Goal: Task Accomplishment & Management: Complete application form

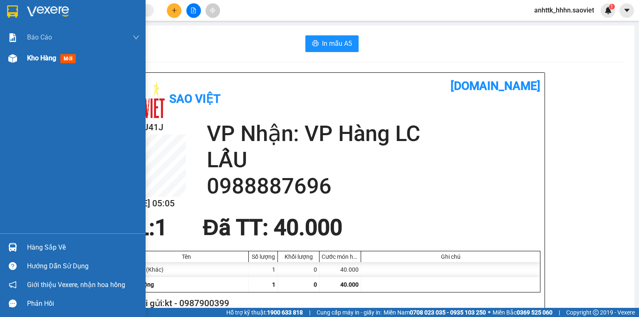
click at [12, 65] on div at bounding box center [12, 58] width 15 height 15
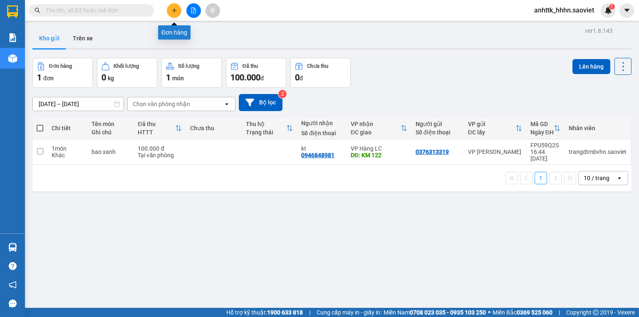
click at [174, 3] on button at bounding box center [174, 10] width 15 height 15
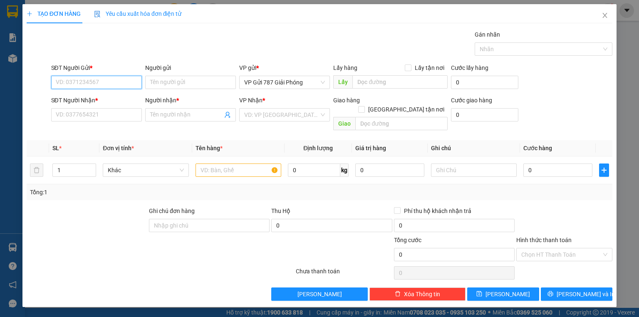
click at [95, 76] on input "SĐT Người Gửi *" at bounding box center [96, 82] width 91 height 13
click at [609, 17] on span "Close" at bounding box center [604, 15] width 23 height 23
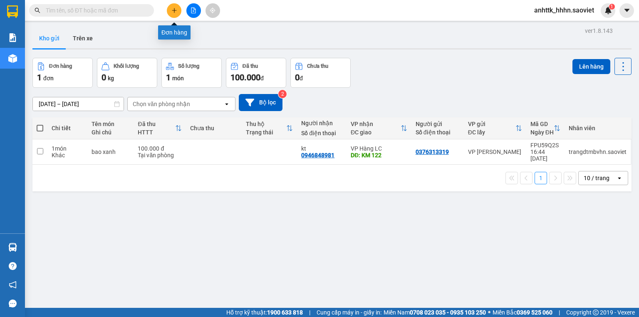
click at [179, 7] on button at bounding box center [174, 10] width 15 height 15
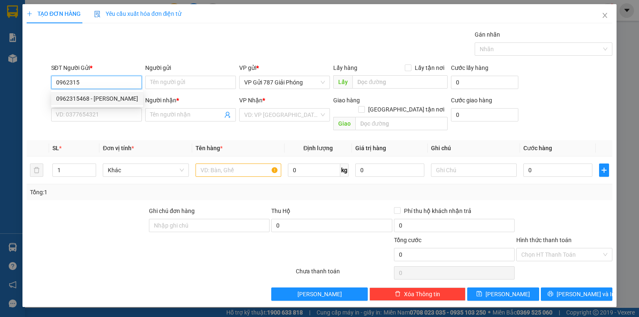
click at [91, 97] on div "0962315468 - NGÂN KHÁNH" at bounding box center [97, 98] width 82 height 9
type input "0962315468"
type input "NGÂN KHÁNH"
type input "hãn trên xe 726"
type input "0981275234"
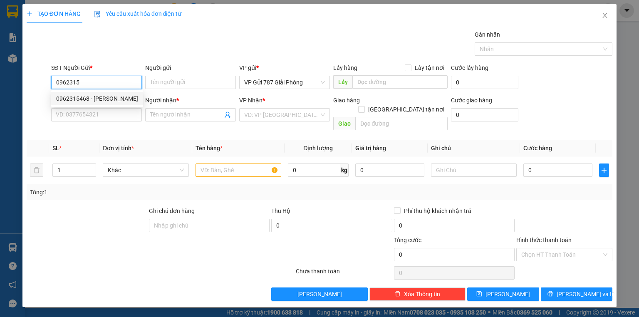
type input "LONG"
checkbox input "true"
type input "B4 TRẦN HƯNG ĐẠO-GỒM PHÍ CTN"
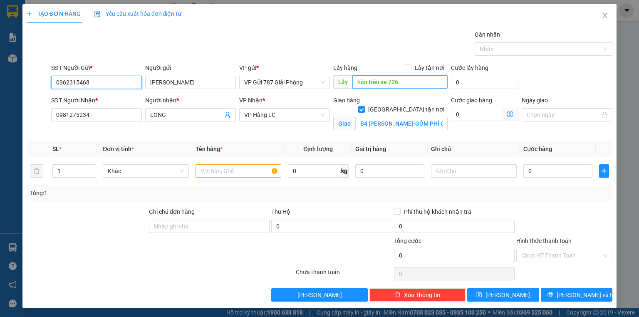
type input "0962315468"
click at [409, 85] on input "hãn trên xe 726" at bounding box center [399, 81] width 95 height 13
click at [233, 170] on input "text" at bounding box center [239, 170] width 86 height 13
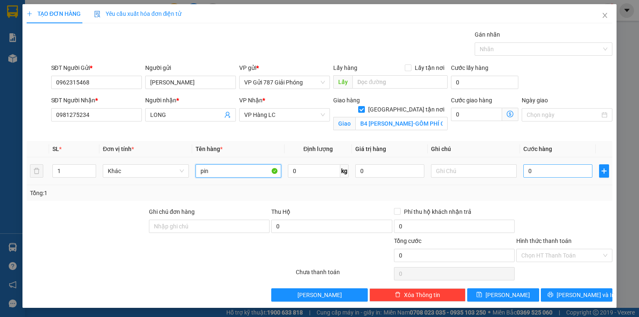
type input "pin"
click at [554, 173] on input "0" at bounding box center [558, 170] width 69 height 13
type input "1"
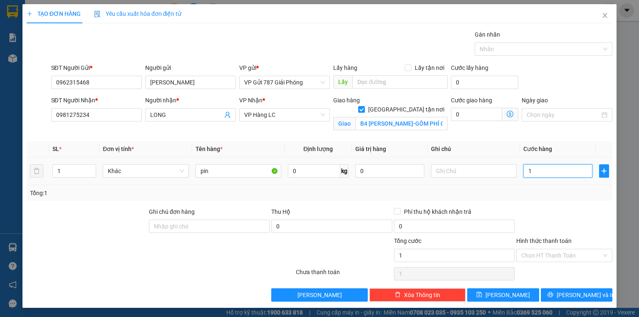
type input "10"
type input "100"
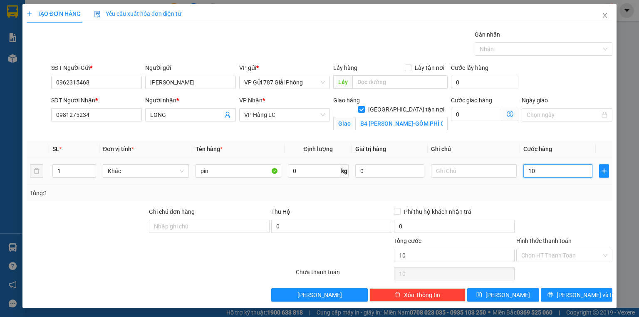
type input "100"
type input "1.000"
type input "10.000"
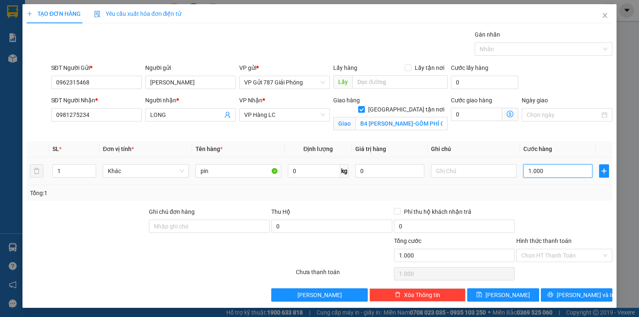
type input "10.000"
type input "100.000"
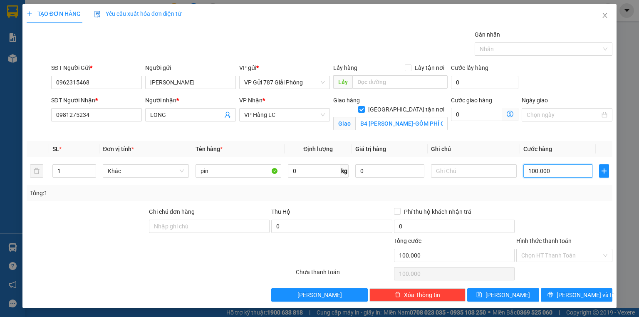
type input "1.000.000"
click at [554, 199] on div "Tổng: 1" at bounding box center [320, 193] width 586 height 16
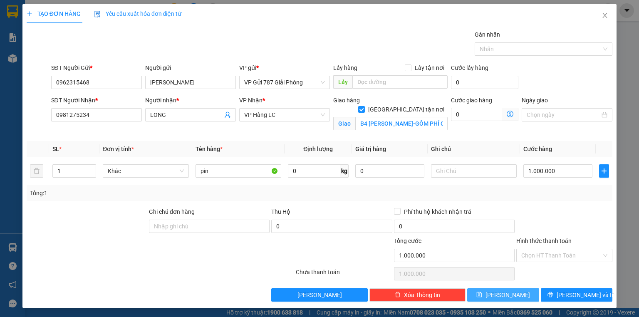
click at [511, 288] on button "Lưu" at bounding box center [503, 294] width 72 height 13
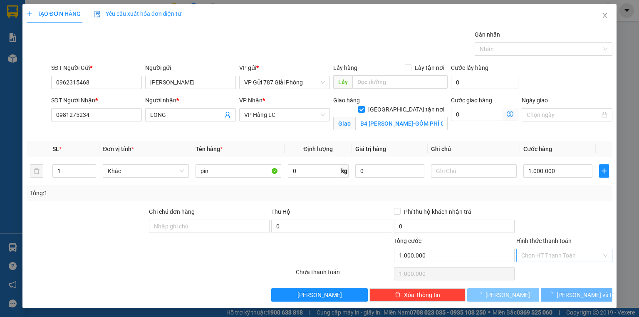
checkbox input "false"
type input "0"
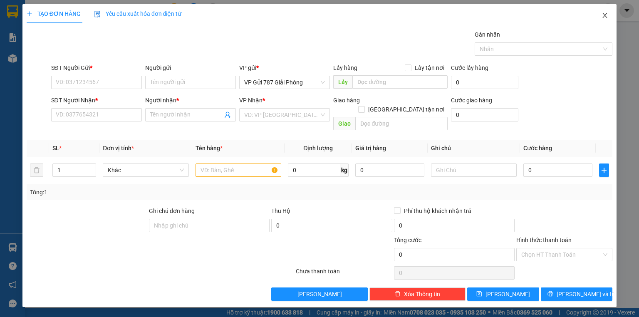
click at [614, 20] on span "Close" at bounding box center [604, 15] width 23 height 23
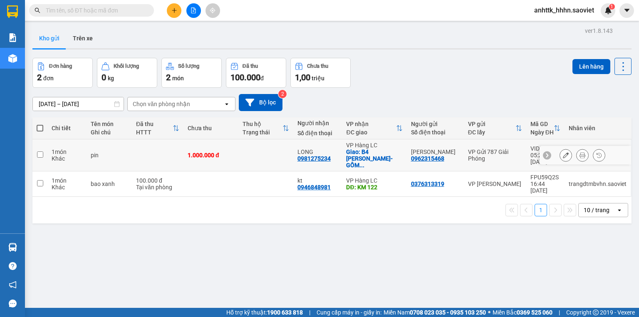
click at [271, 157] on td at bounding box center [265, 155] width 55 height 32
checkbox input "true"
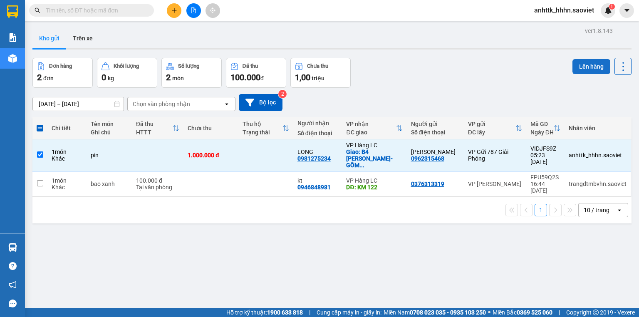
click at [588, 64] on button "Lên hàng" at bounding box center [592, 66] width 38 height 15
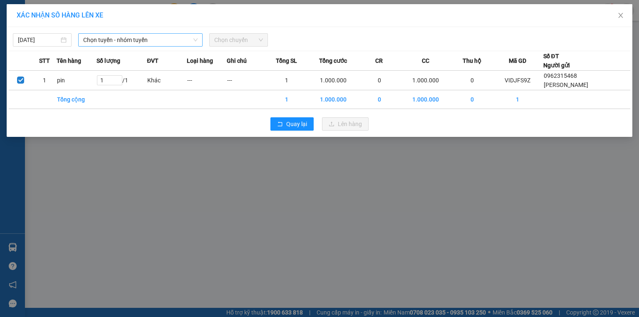
click at [123, 39] on span "Chọn tuyến - nhóm tuyến" at bounding box center [140, 40] width 114 height 12
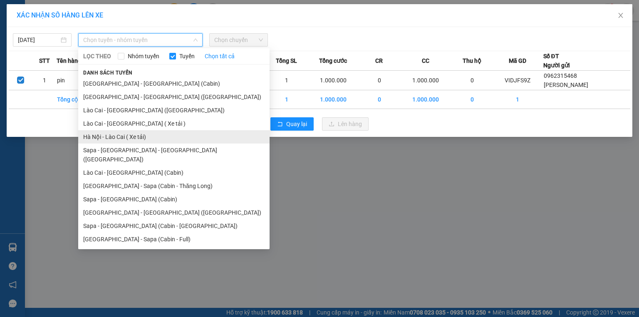
click at [155, 135] on li "Hà Nội - Lào Cai ( Xe tải)" at bounding box center [173, 136] width 191 height 13
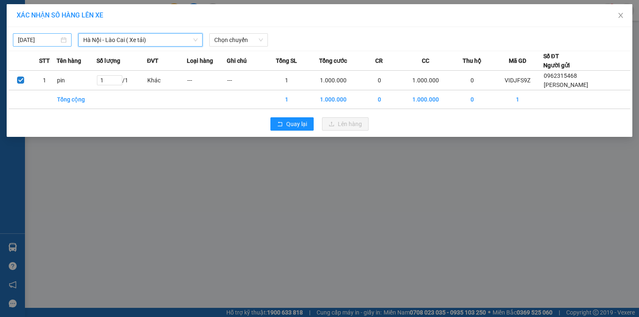
click at [41, 39] on body "Kết quả tìm kiếm ( 0 ) Bộ lọc No Data anhttk_hhhn.saoviet 1 Báo cáo 5. Doanh th…" at bounding box center [319, 158] width 639 height 317
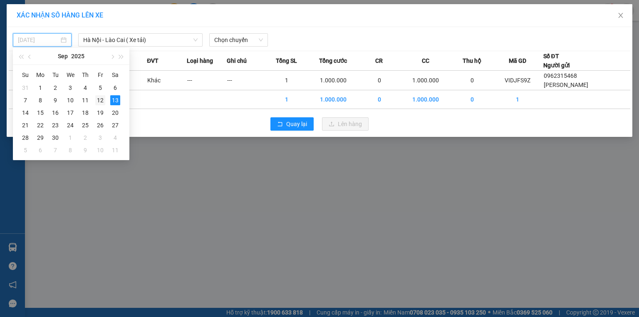
click at [100, 101] on div "12" at bounding box center [100, 100] width 10 height 10
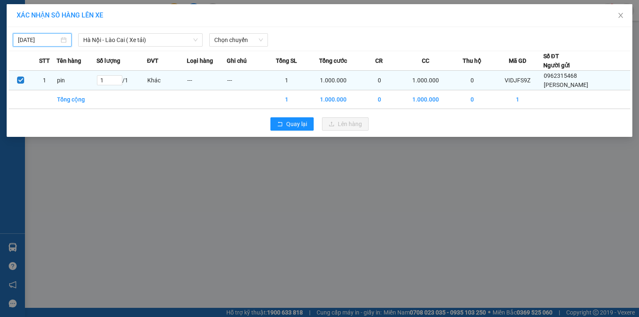
type input "12/09/2025"
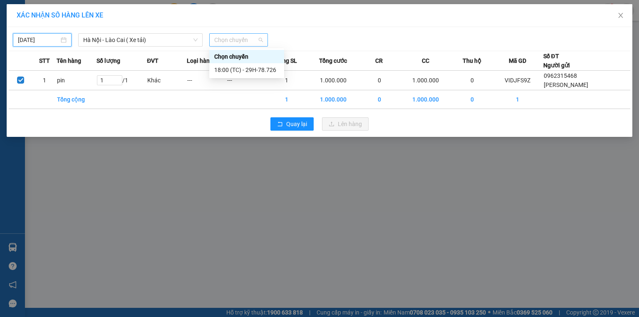
click at [233, 35] on span "Chọn chuyến" at bounding box center [238, 40] width 49 height 12
click at [248, 66] on div "18:00 (TC) - 29H-78.726" at bounding box center [246, 69] width 65 height 9
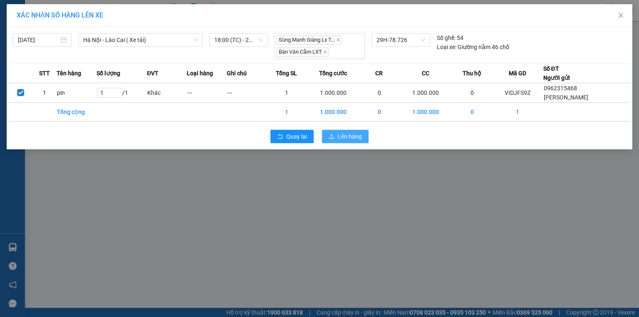
click at [347, 137] on span "Lên hàng" at bounding box center [350, 136] width 24 height 9
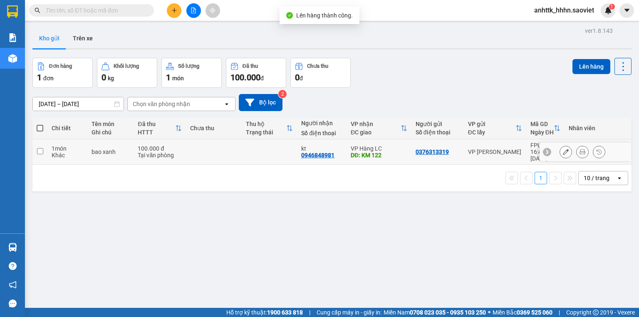
click at [397, 154] on div "DĐ: KM 122" at bounding box center [379, 155] width 57 height 7
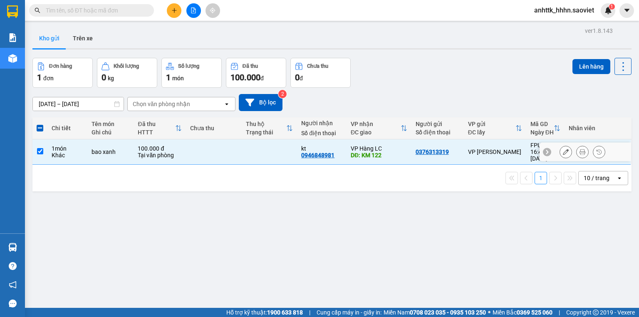
click at [400, 145] on div "VP Hàng LC" at bounding box center [379, 148] width 57 height 7
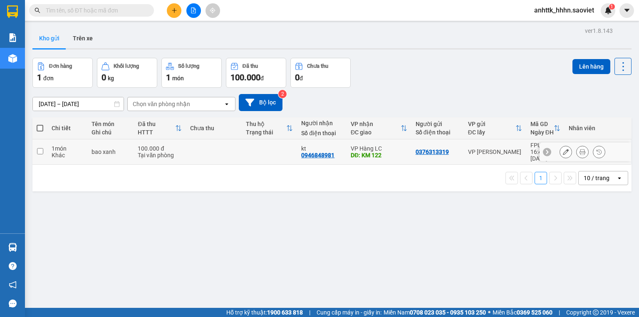
click at [379, 152] on div "DĐ: KM 122" at bounding box center [379, 155] width 57 height 7
checkbox input "true"
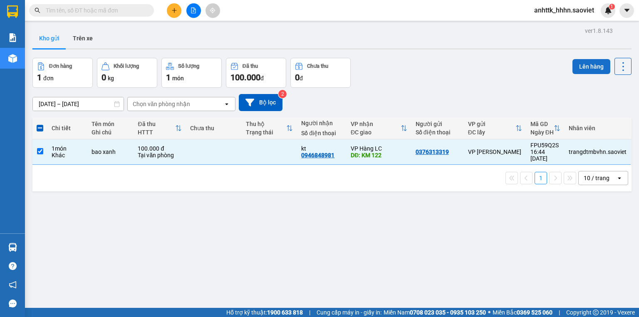
click at [585, 70] on button "Lên hàng" at bounding box center [592, 66] width 38 height 15
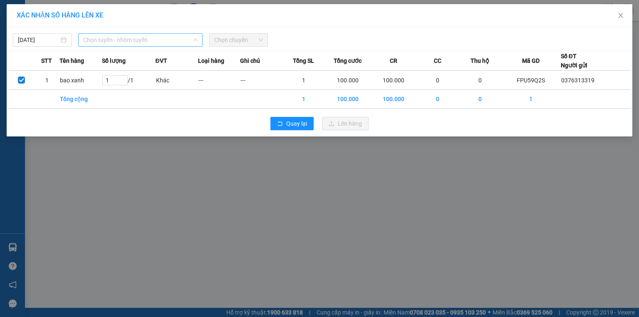
click at [150, 35] on span "Chọn tuyến - nhóm tuyến" at bounding box center [140, 40] width 114 height 12
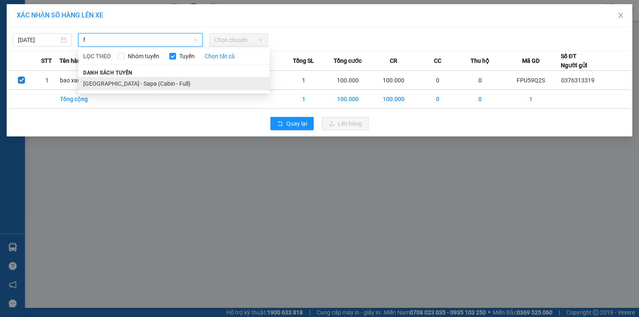
type input "f"
click at [169, 81] on li "Hà Nội - Sapa (Cabin - Full)" at bounding box center [173, 83] width 191 height 13
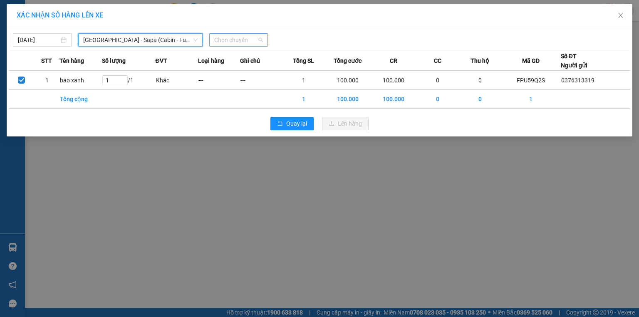
click at [230, 42] on span "Chọn chuyến" at bounding box center [238, 40] width 49 height 12
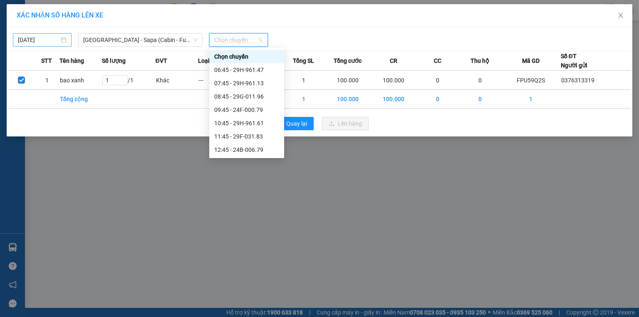
click at [20, 40] on body "Kết quả tìm kiếm ( 0 ) Bộ lọc No Data anhttk_hhhn.saoviet 1 Báo cáo 5. Doanh th…" at bounding box center [319, 158] width 639 height 317
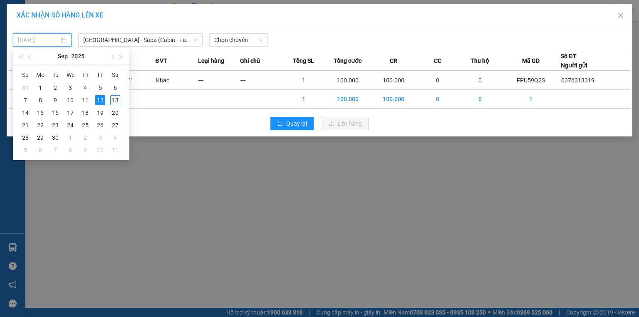
click at [112, 104] on div "13" at bounding box center [115, 100] width 10 height 10
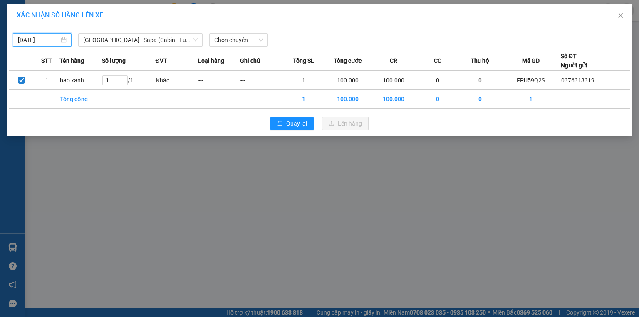
type input "13/09/2025"
click at [238, 42] on span "Chọn chuyến" at bounding box center [238, 40] width 49 height 12
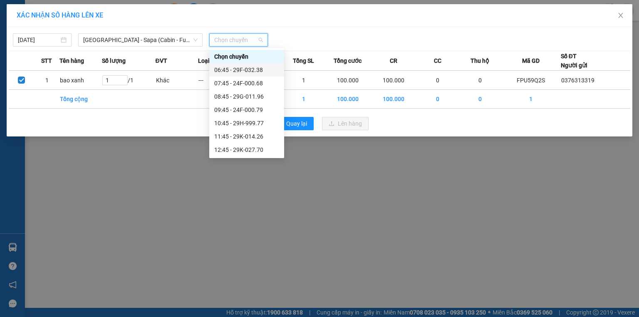
click at [264, 68] on div "06:45 - 29F-032.38" at bounding box center [246, 69] width 65 height 9
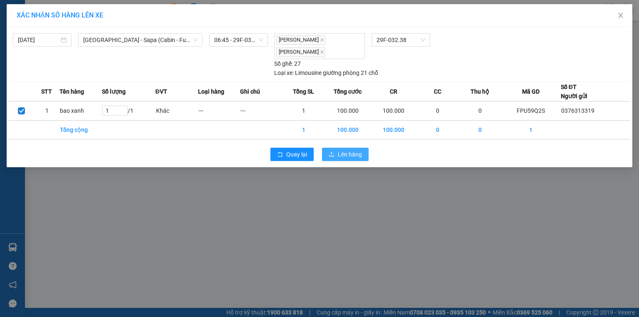
click at [363, 157] on button "Lên hàng" at bounding box center [345, 154] width 47 height 13
